Goal: Find contact information: Find contact information

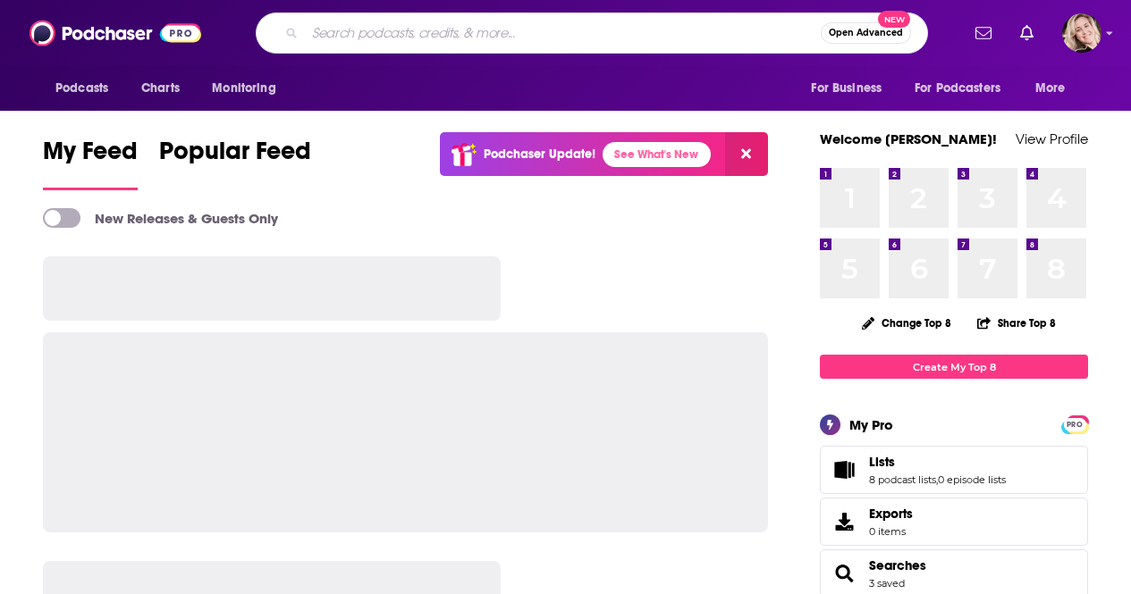
click at [481, 40] on input "Search podcasts, credits, & more..." at bounding box center [563, 33] width 516 height 29
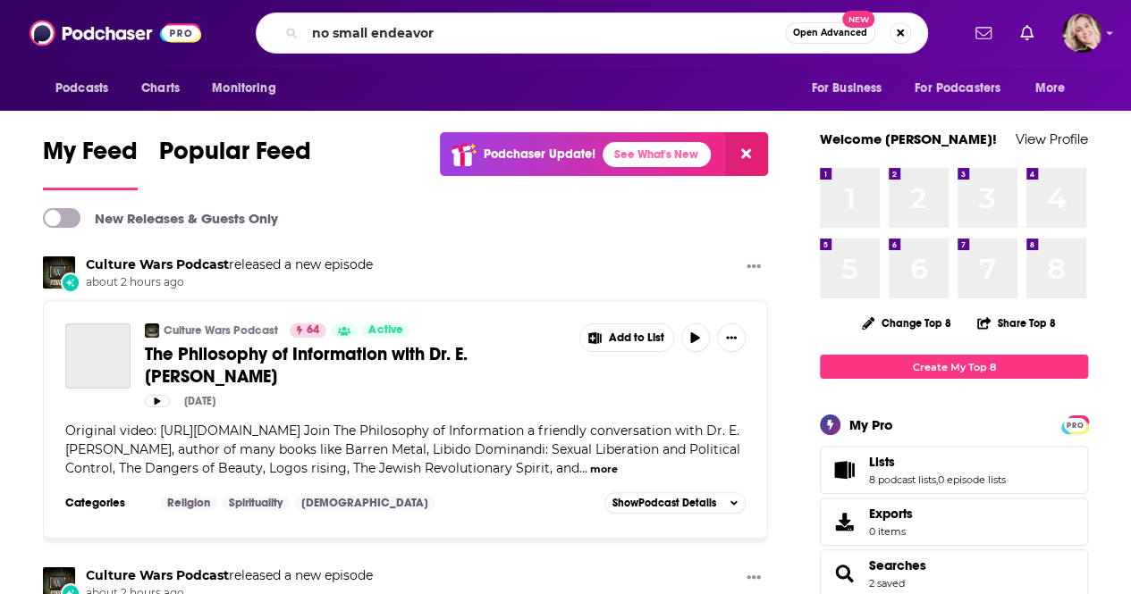
type input "no small endeavor"
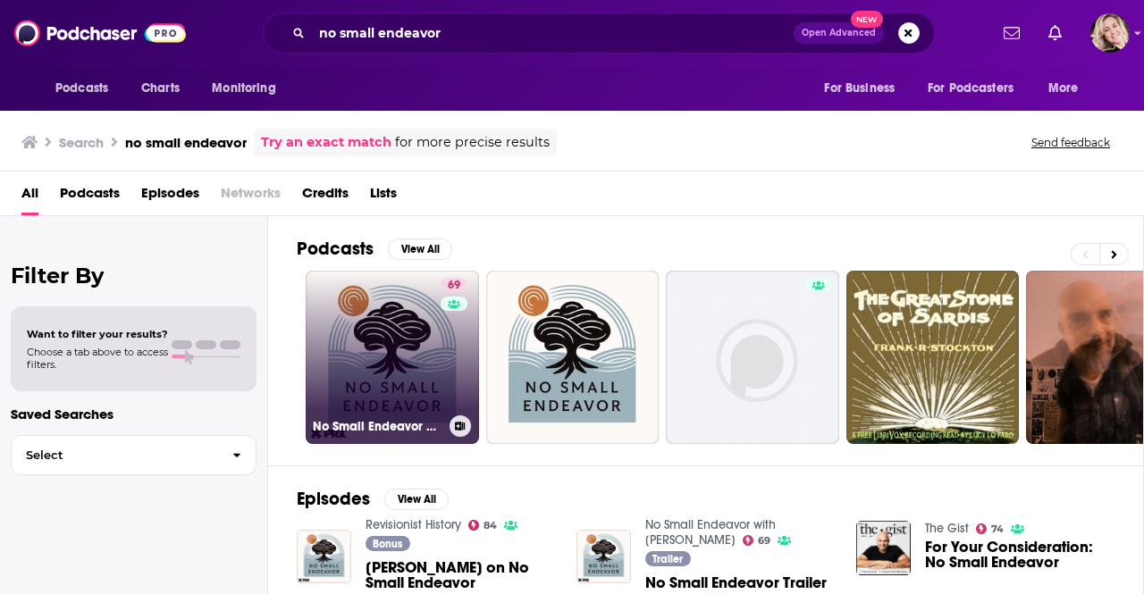
click at [436, 354] on link "69 No Small Endeavor with [PERSON_NAME]" at bounding box center [392, 357] width 173 height 173
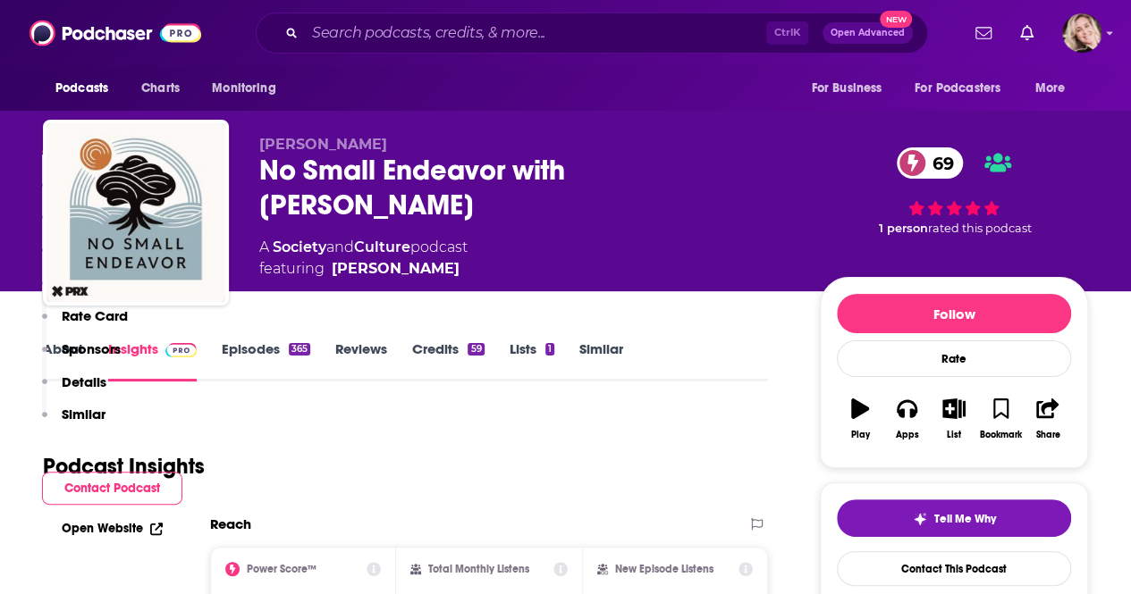
scroll to position [867, 0]
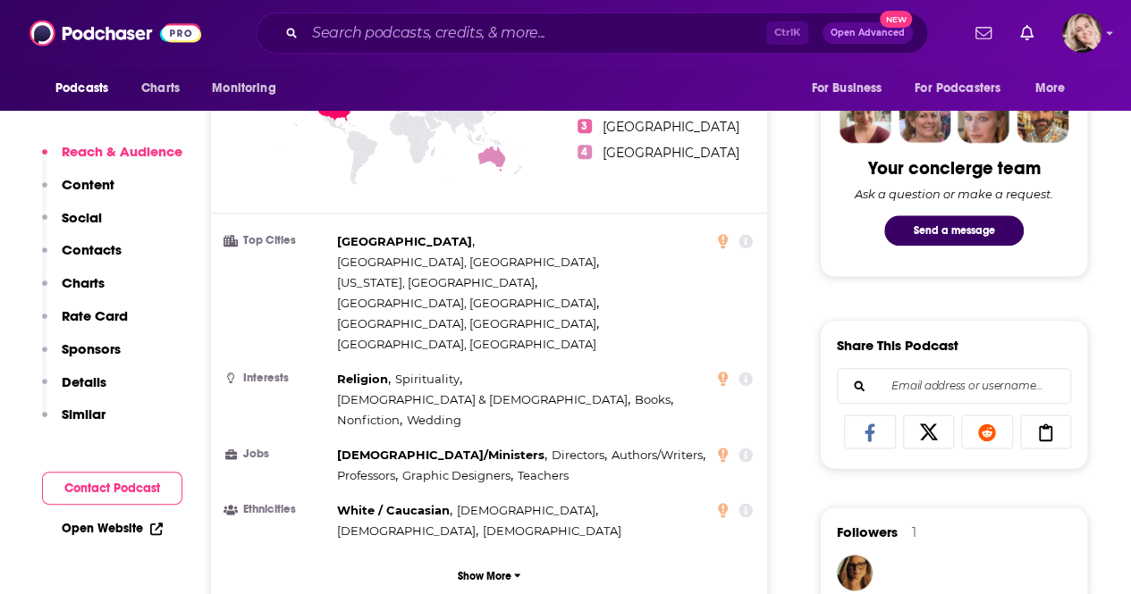
click at [108, 243] on p "Contacts" at bounding box center [92, 249] width 60 height 17
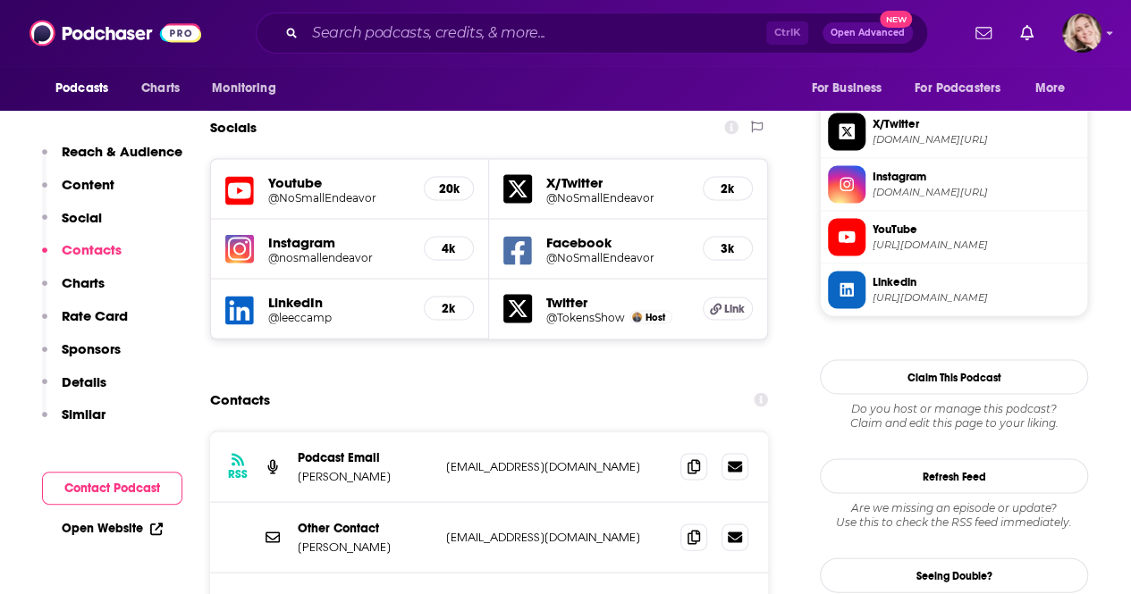
scroll to position [1575, 0]
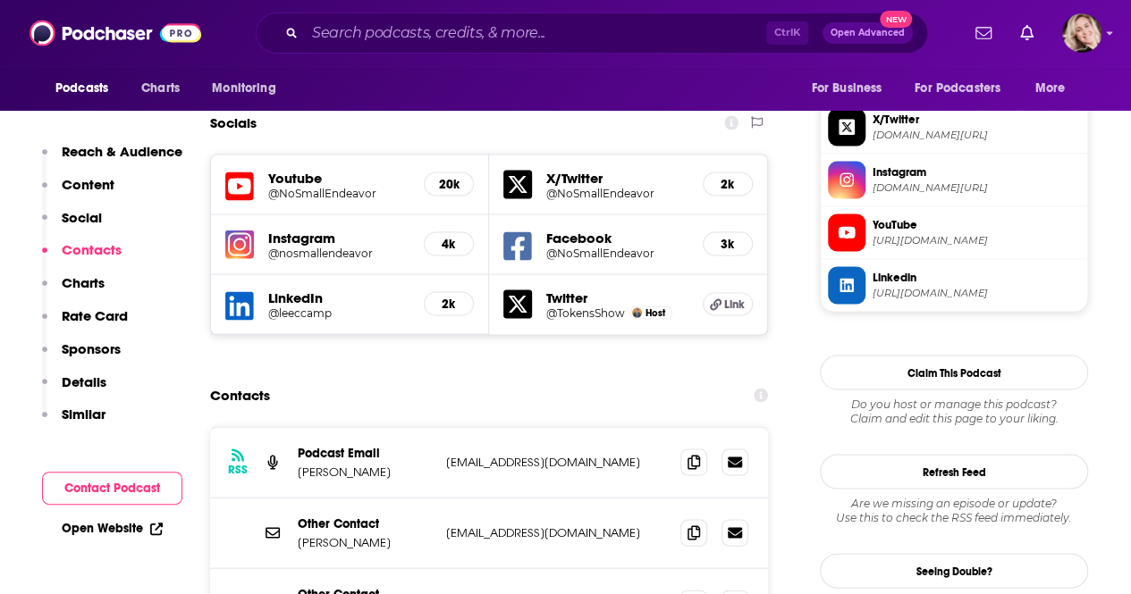
drag, startPoint x: 602, startPoint y: 539, endPoint x: 447, endPoint y: 539, distance: 155.5
copy p "[PERSON_NAME][EMAIL_ADDRESS][DOMAIN_NAME]"
click at [459, 35] on input "Search podcasts, credits, & more..." at bounding box center [535, 33] width 461 height 29
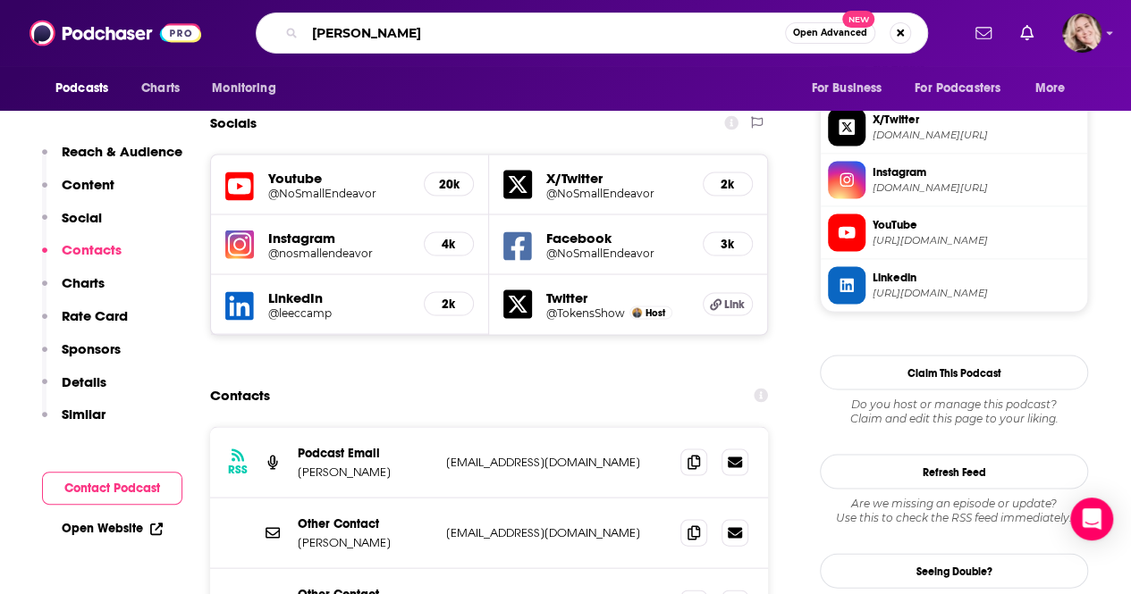
type input "[PERSON_NAME]"
